Goal: Answer question/provide support

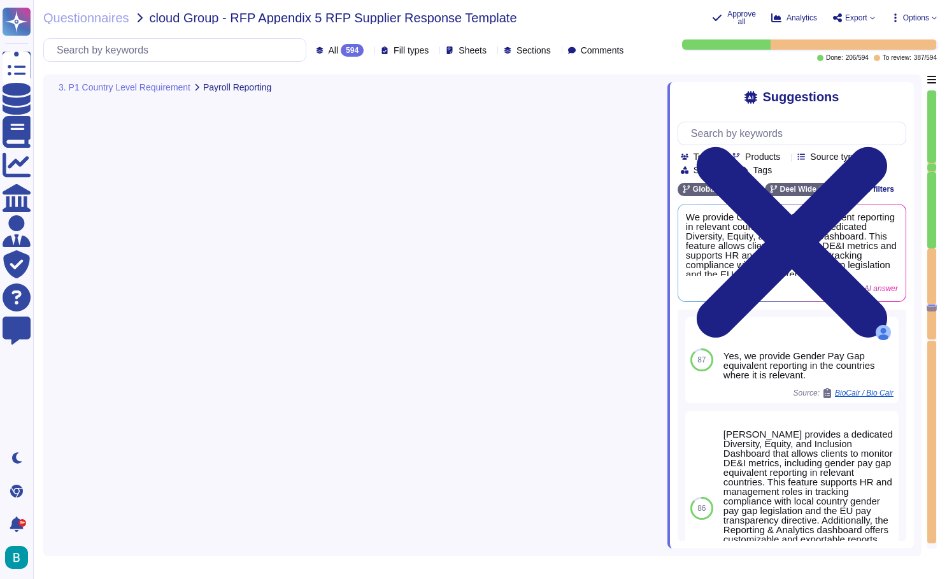
type textarea "[PERSON_NAME] provides gender pay gap equivalent reporting in relevant countrie…"
type textarea "[PERSON_NAME] HRIS system supports remuneration review through our data managem…"
type textarea "Part of the scope"
type textarea "Yes"
type textarea "For EOR, once downloaded, the PRM has to adjust the column "NSSO pension fund" …"
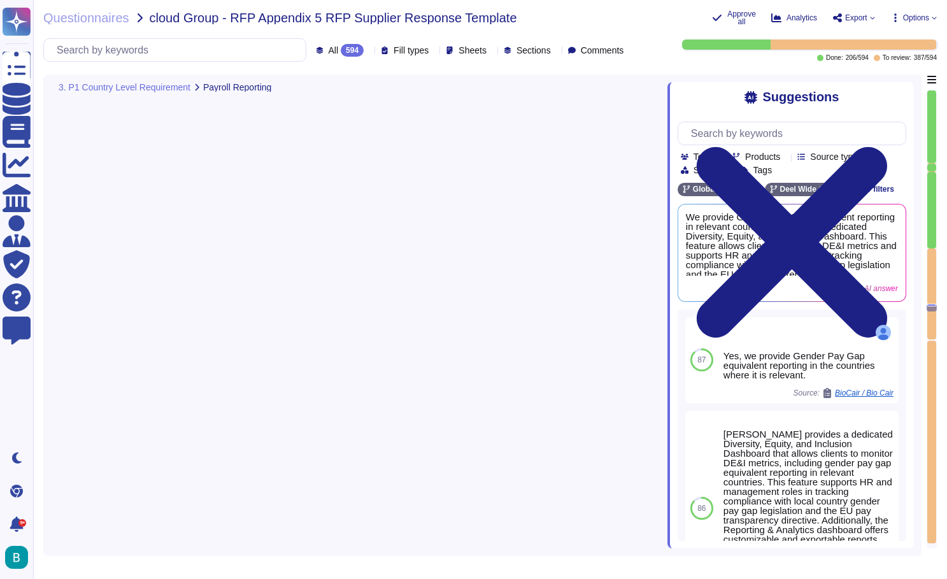
type textarea "[PERSON_NAME] allows for the operation of Salary Sacrifice, which is a tax-effe…"
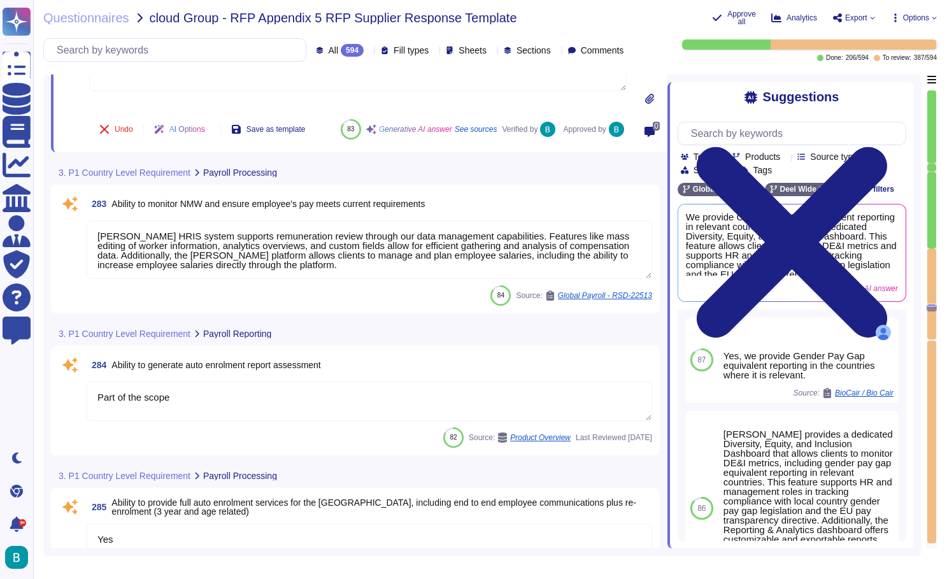
click at [411, 269] on textarea "[PERSON_NAME] HRIS system supports remuneration review through our data managem…" at bounding box center [369, 249] width 565 height 59
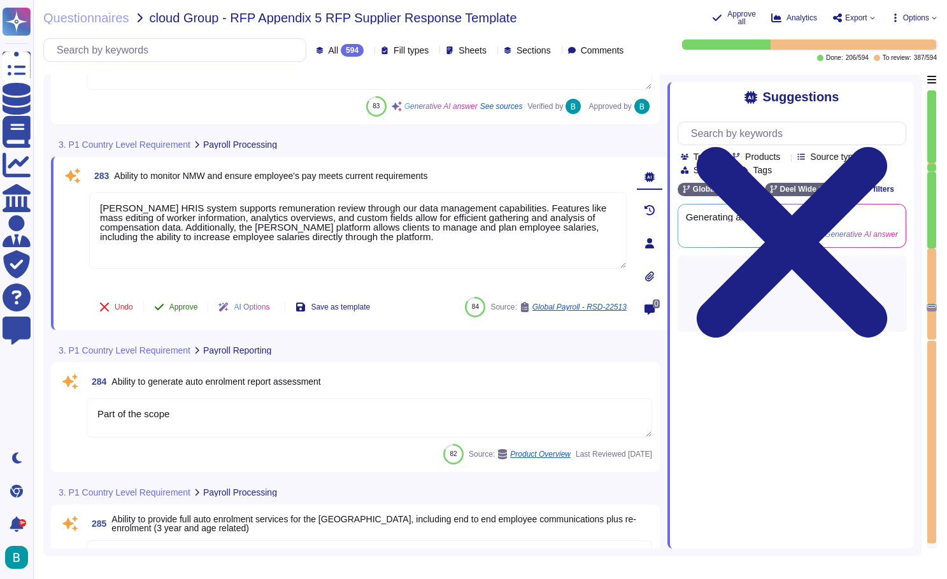
click at [185, 307] on span "Approve" at bounding box center [183, 307] width 29 height 8
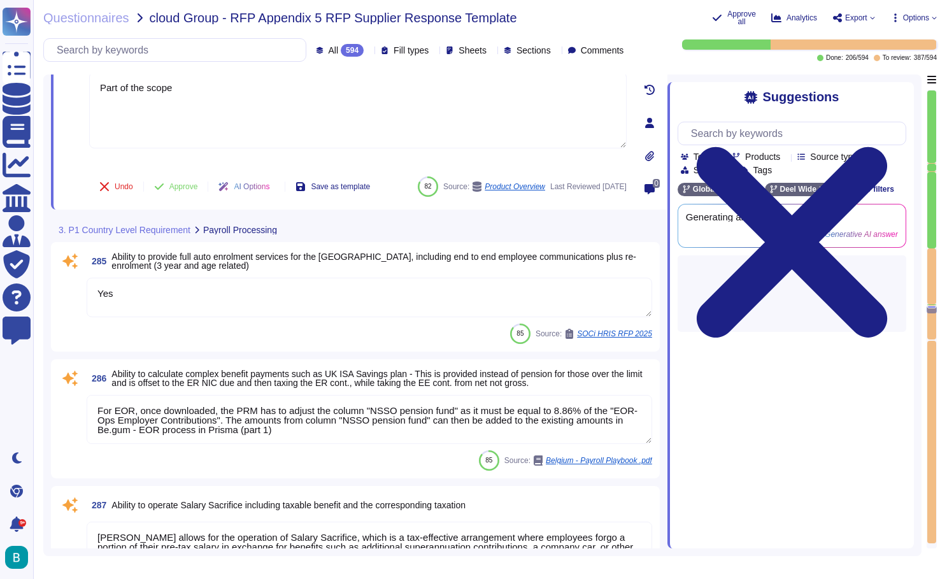
type textarea "The [PERSON_NAME] platform has the capability to automatically calculate holida…"
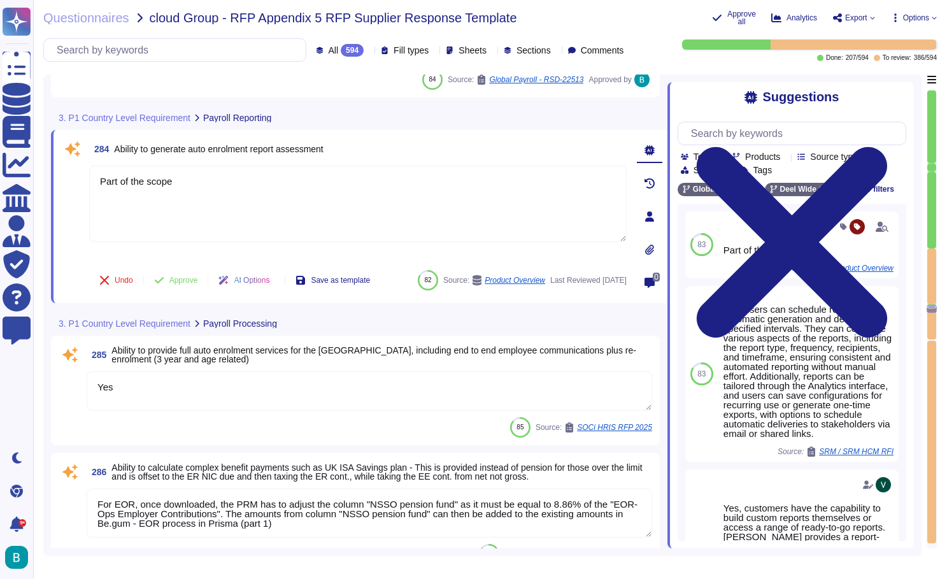
type textarea "[PERSON_NAME] HRIS system supports remuneration review through our data managem…"
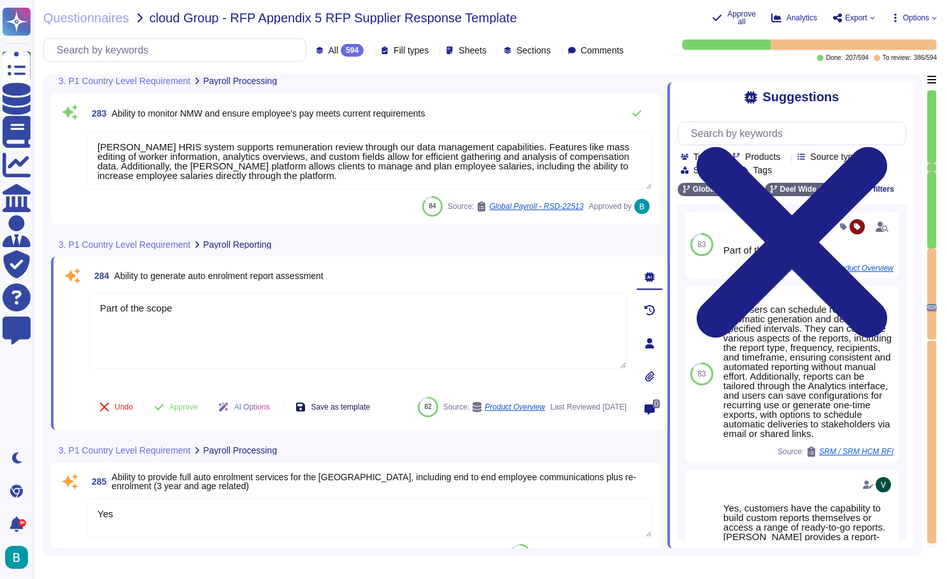
type textarea "[PERSON_NAME] provides gender pay gap equivalent reporting in relevant countrie…"
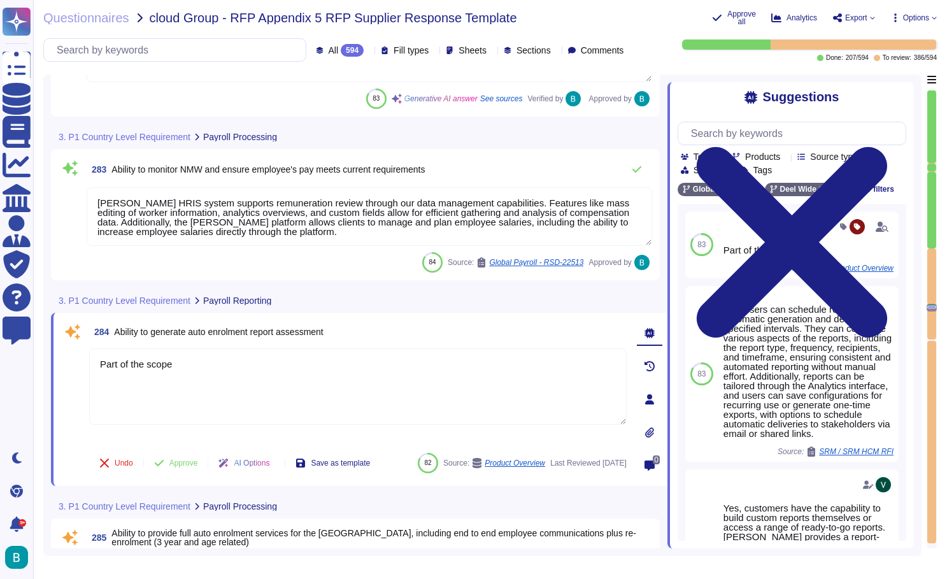
click at [300, 224] on textarea "[PERSON_NAME] HRIS system supports remuneration review through our data managem…" at bounding box center [369, 216] width 565 height 59
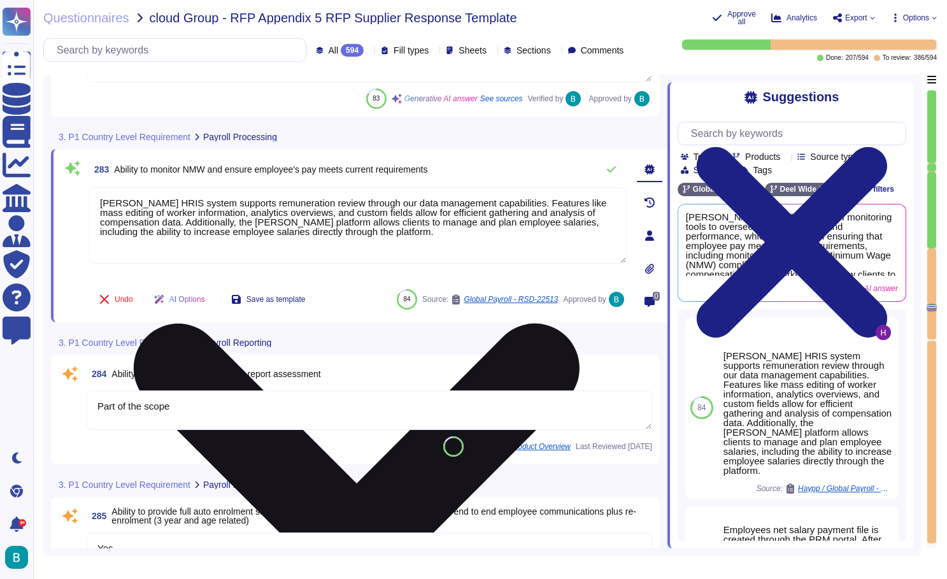
click at [300, 224] on textarea "[PERSON_NAME] HRIS system supports remuneration review through our data managem…" at bounding box center [357, 225] width 537 height 76
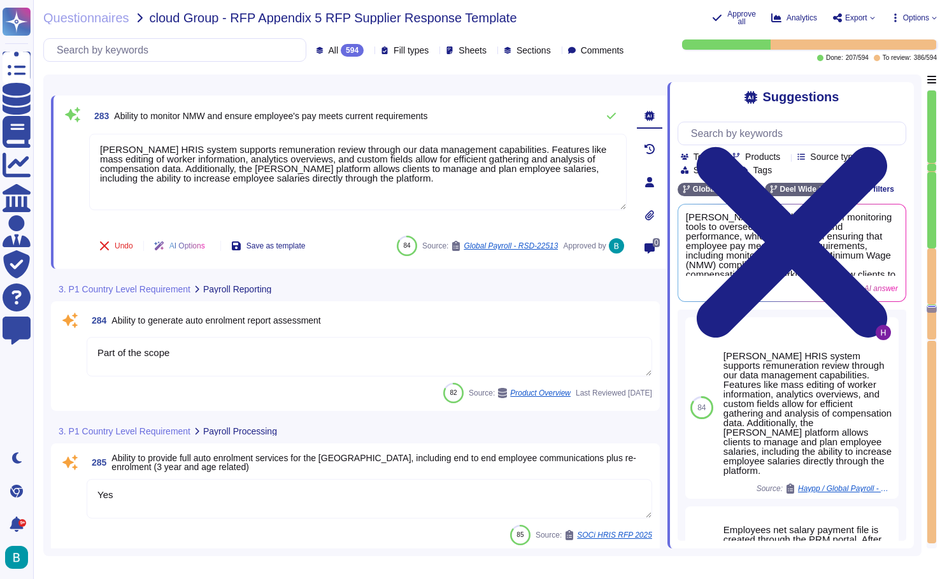
scroll to position [42060, 0]
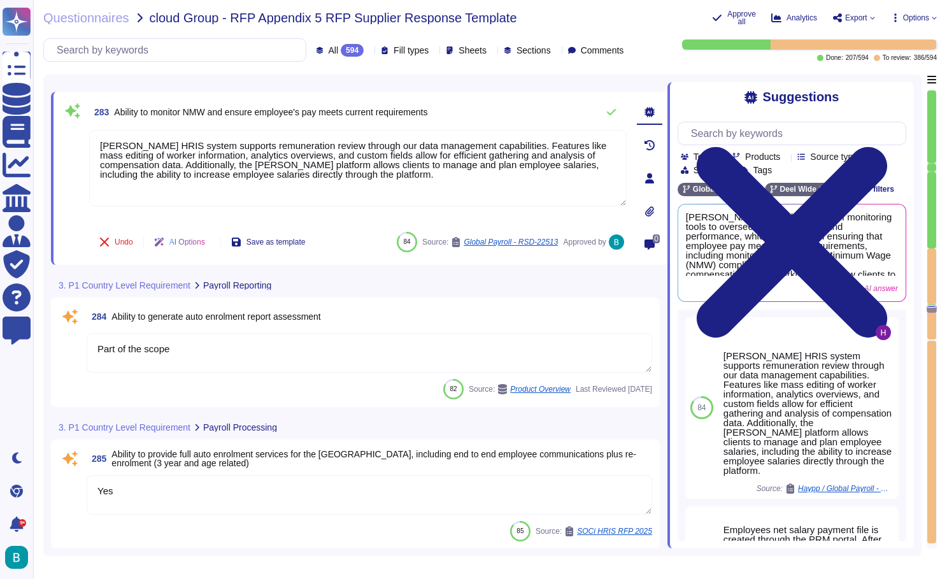
click at [342, 338] on textarea "Part of the scope" at bounding box center [369, 352] width 565 height 39
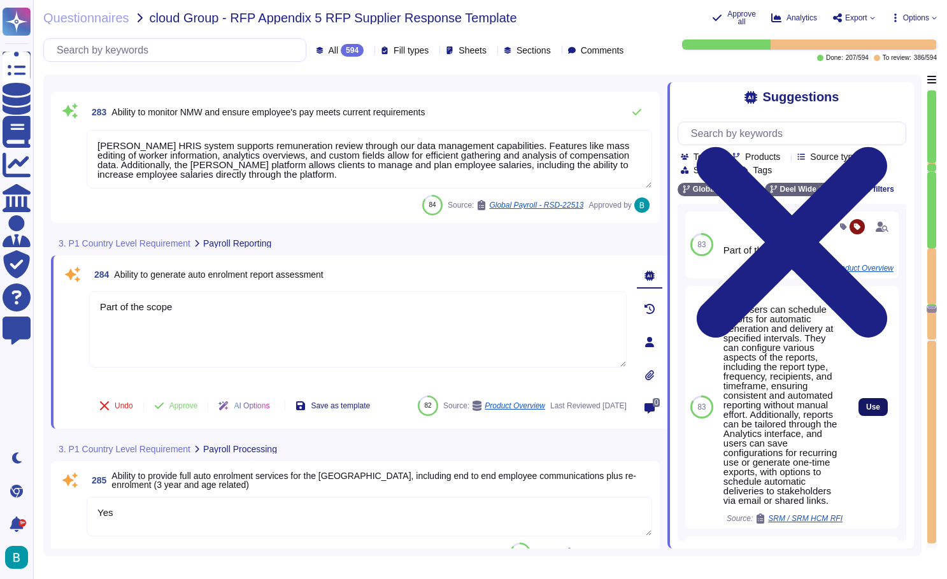
click at [870, 410] on span "Use" at bounding box center [873, 407] width 14 height 8
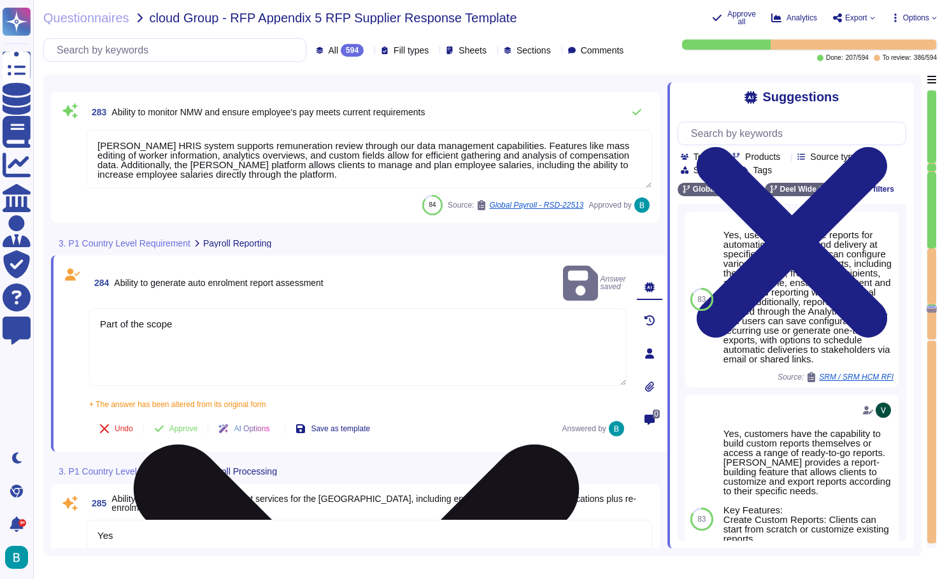
click at [254, 347] on textarea "Part of the scope Yes, users can schedule reports for automatic generation and …" at bounding box center [357, 347] width 537 height 78
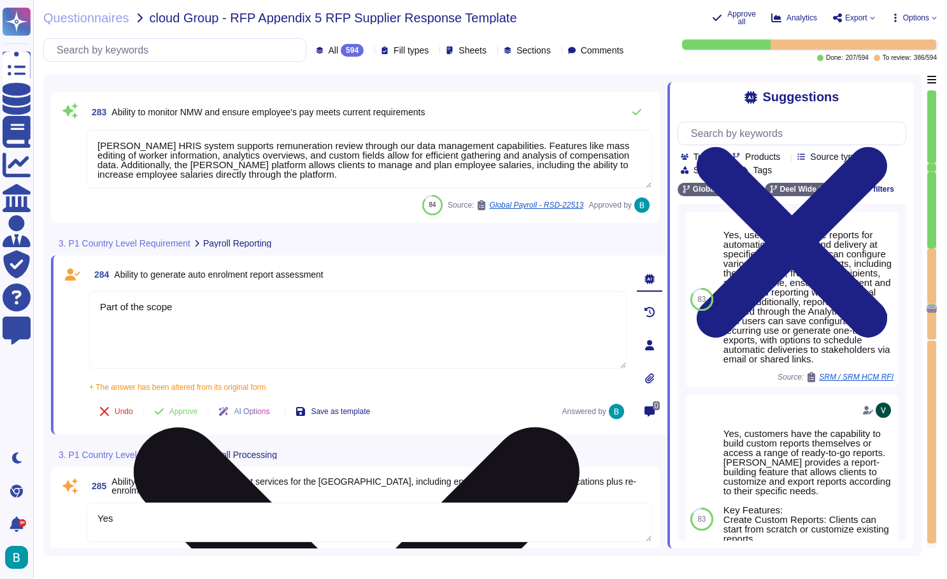
type textarea "Part of the scope Yes, users can schedule reports for automatic generation and …"
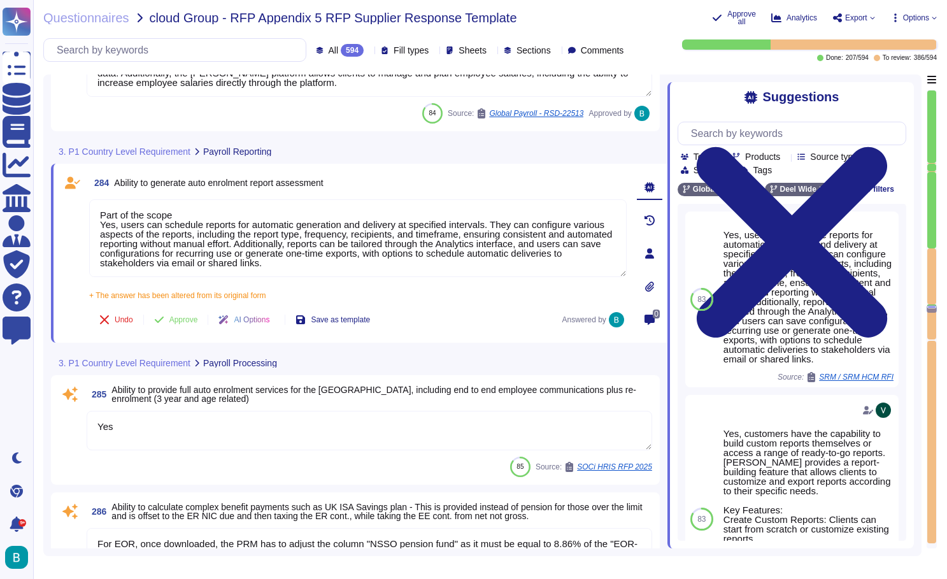
type textarea "The [PERSON_NAME] platform has the capability to automatically calculate holida…"
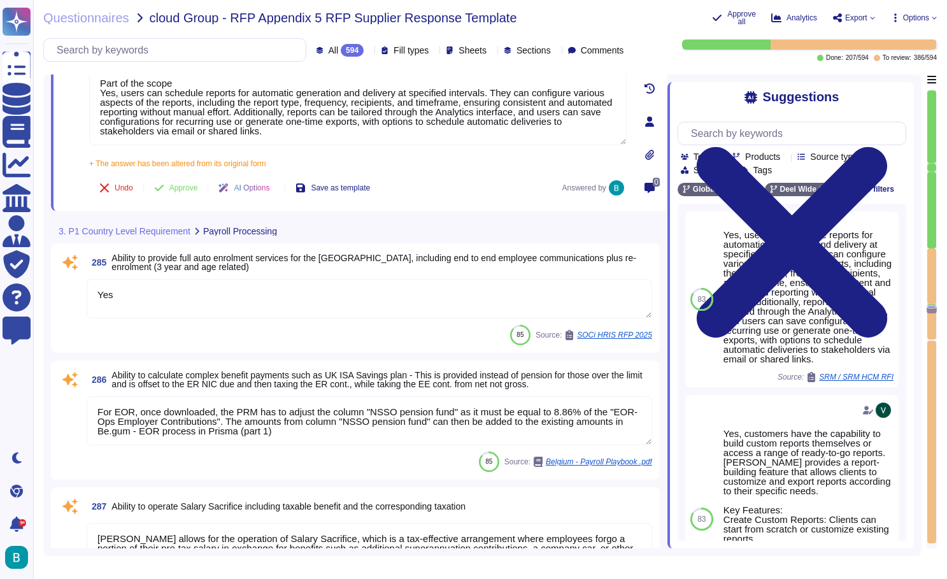
type textarea "P11D & P11DB are optional services and carry an additional cost. For assistance…"
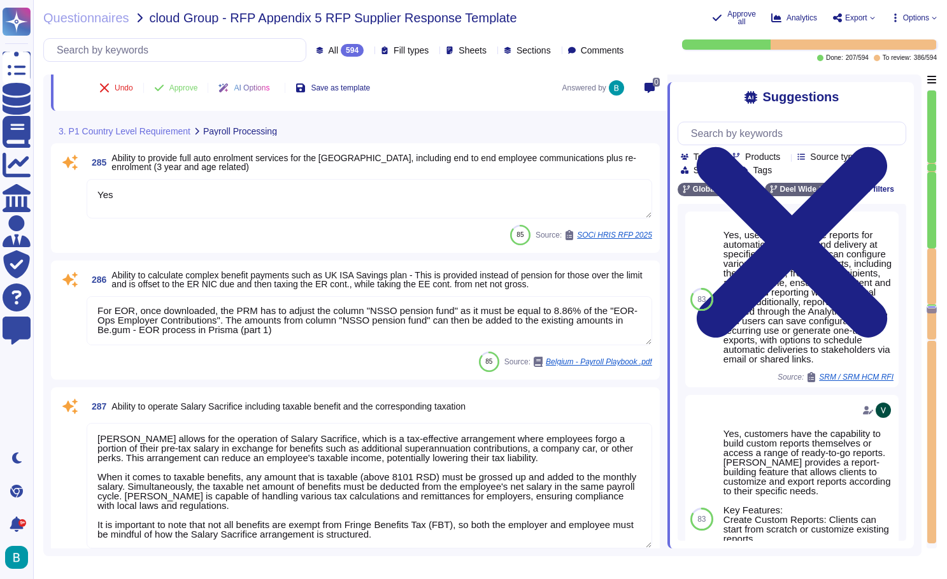
scroll to position [1, 0]
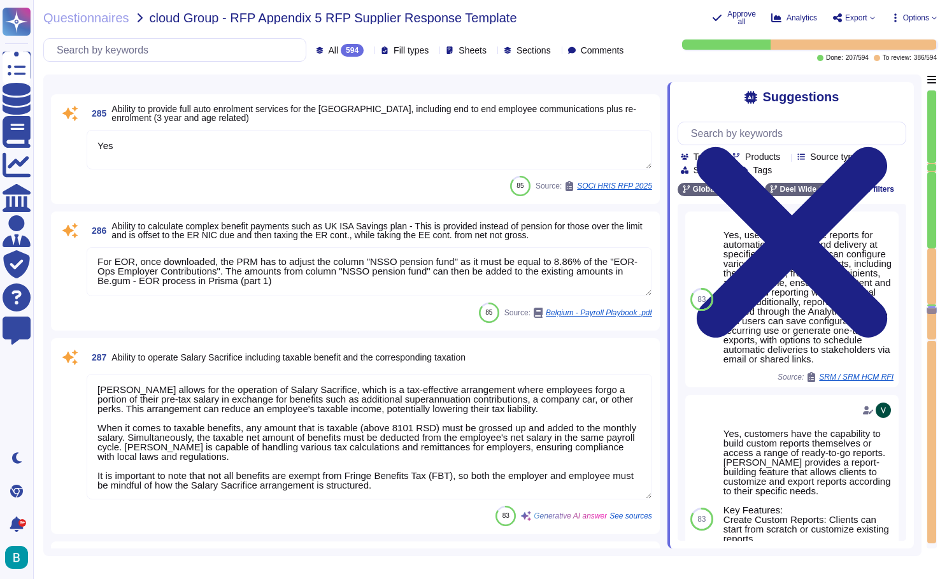
type textarea "[PERSON_NAME] fully manages UK statutory reporting, which includes filing month…"
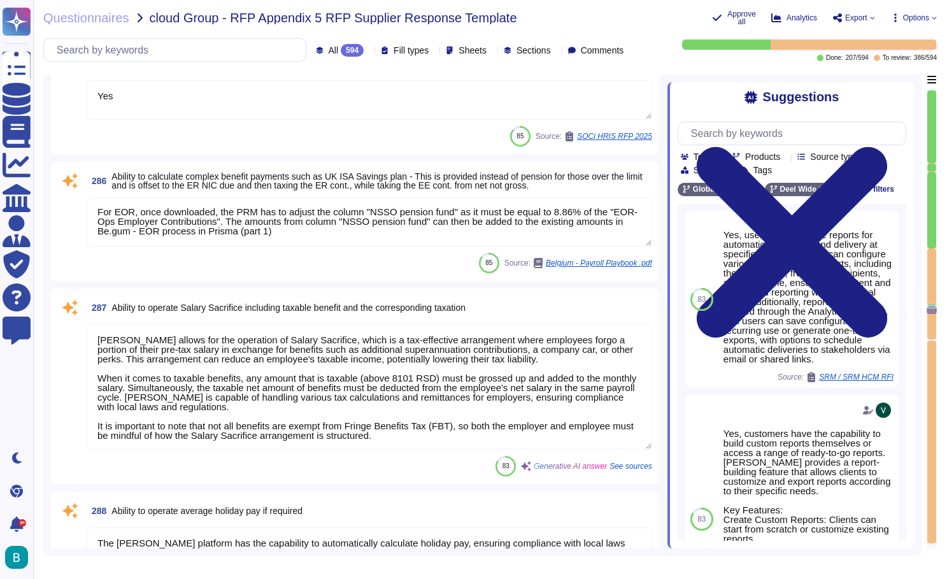
scroll to position [42472, 0]
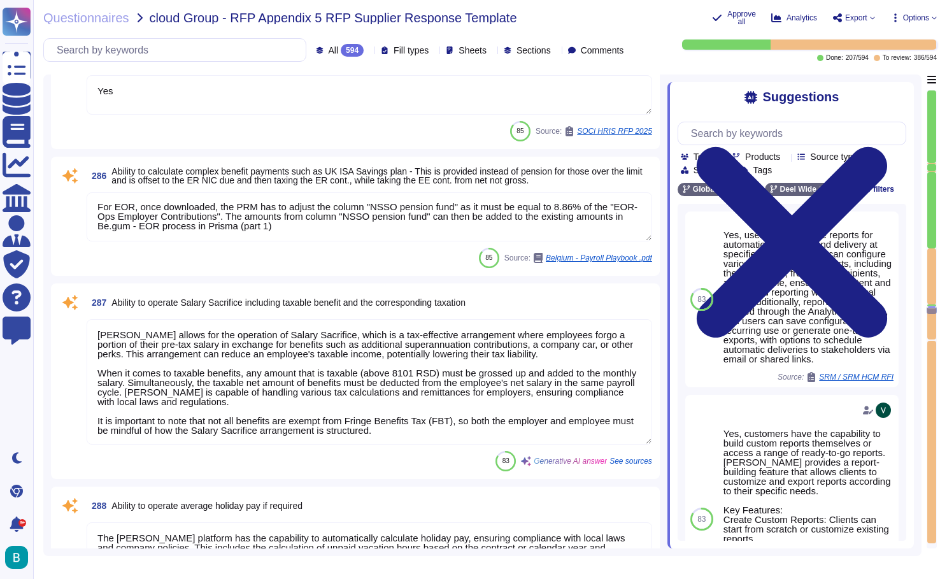
click at [499, 393] on textarea "[PERSON_NAME] allows for the operation of Salary Sacrifice, which is a tax-effe…" at bounding box center [369, 381] width 565 height 125
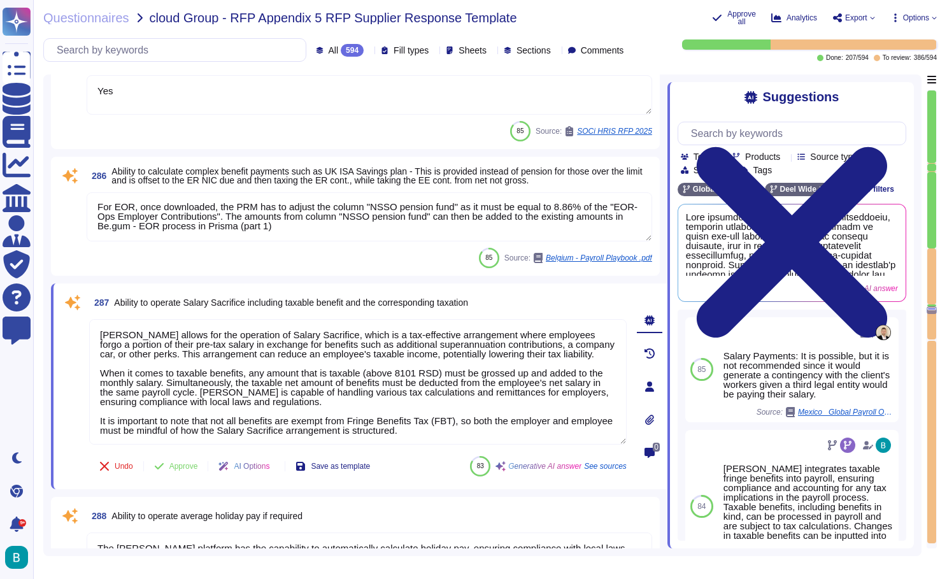
click at [405, 0] on div "Questionnaires cloud Group - RFP Appendix 5 RFP Supplier Response Template Appr…" at bounding box center [489, 289] width 913 height 579
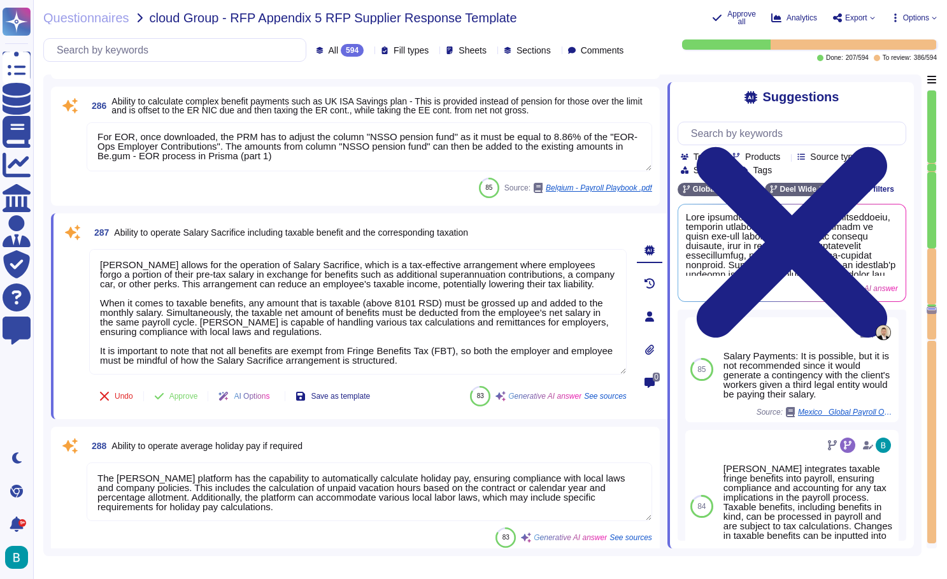
type textarea "Client has to provide inputs for expenses that can be reimbursed as non-taxable…"
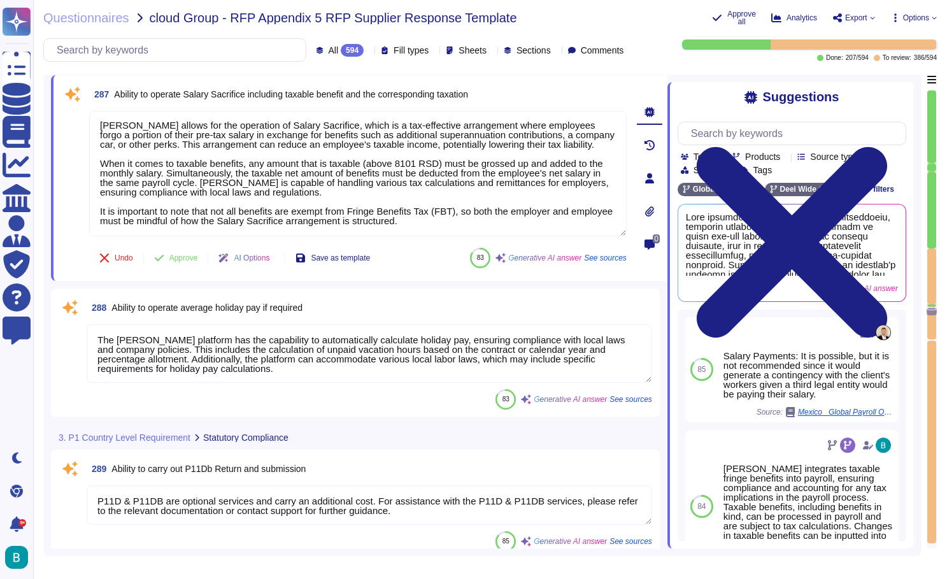
scroll to position [42694, 0]
type textarea "Not possible - can be treated as a separate/own deduction if required"
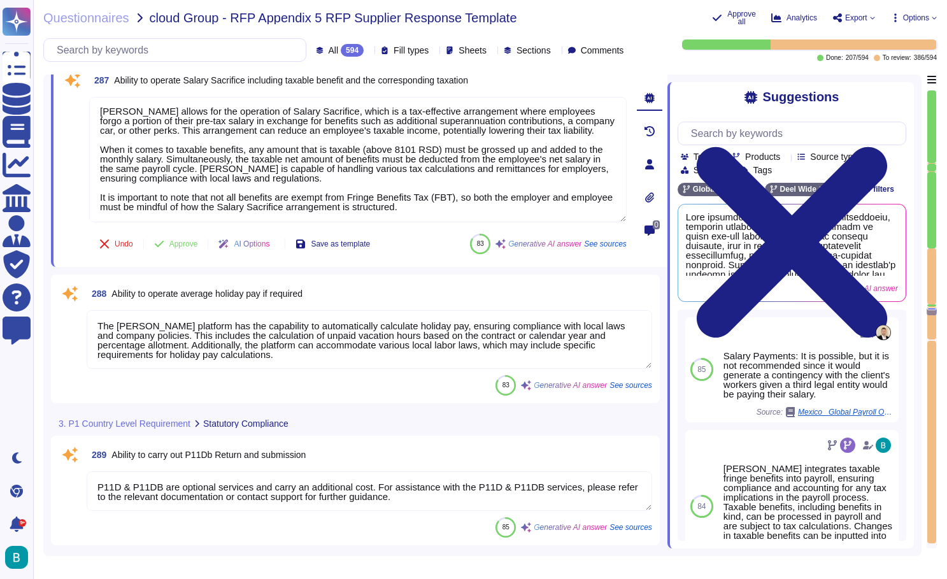
click at [420, 343] on textarea "The [PERSON_NAME] platform has the capability to automatically calculate holida…" at bounding box center [369, 339] width 565 height 59
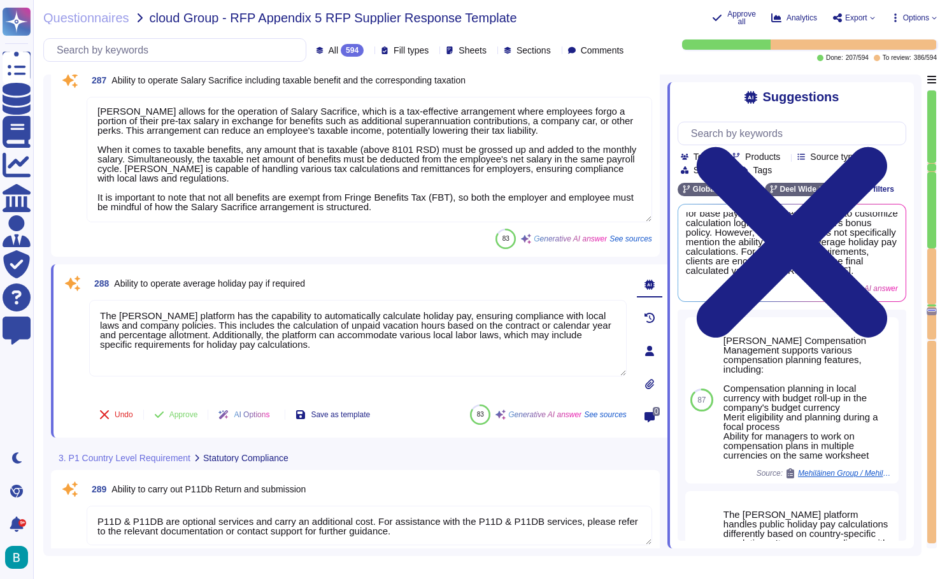
scroll to position [0, -1]
